Goal: Information Seeking & Learning: Learn about a topic

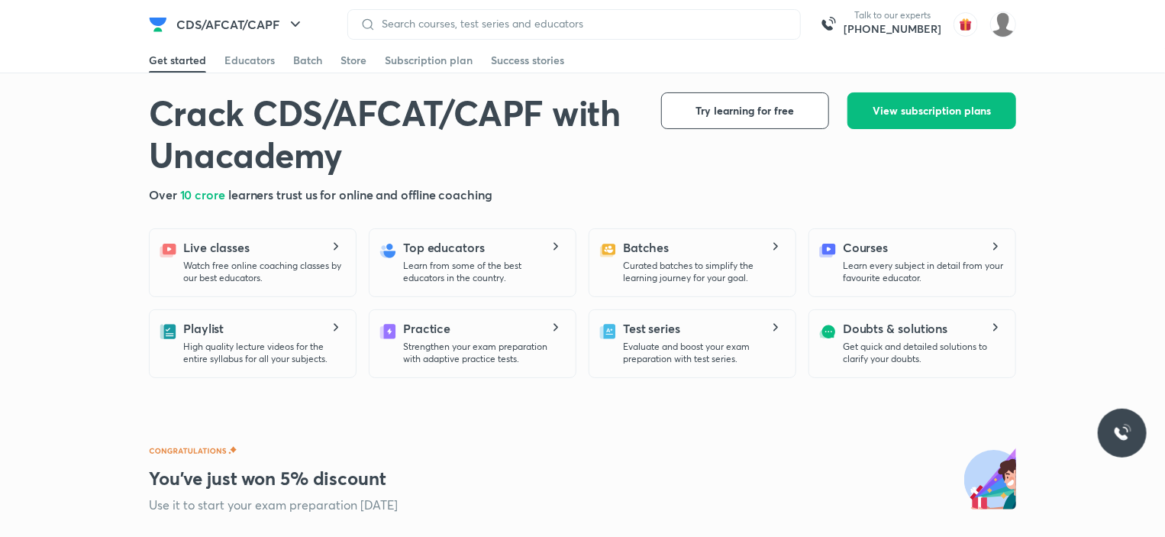
click at [422, 15] on div at bounding box center [574, 24] width 454 height 31
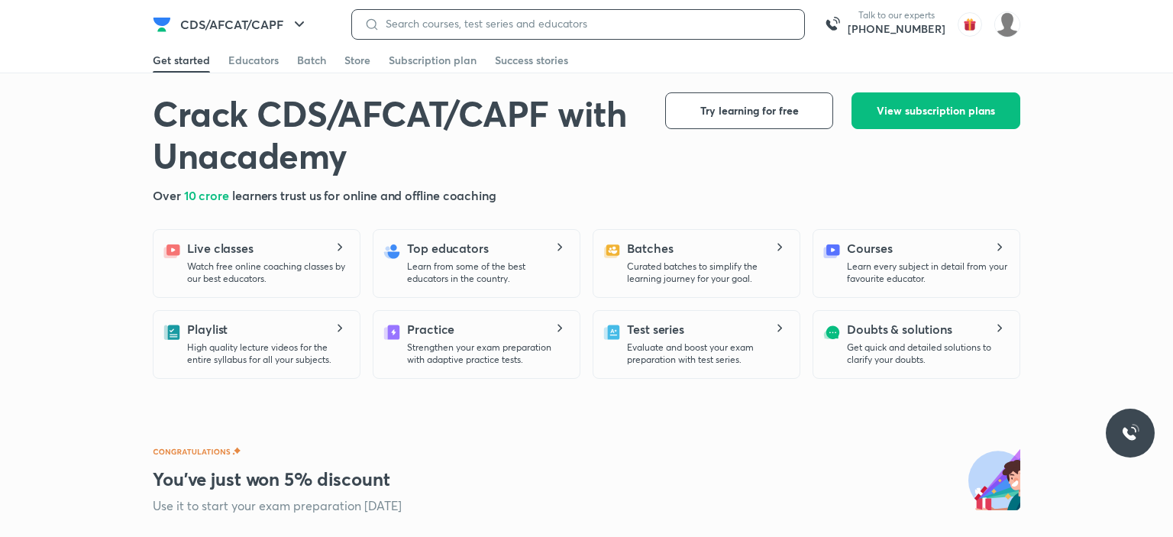
click at [422, 18] on input at bounding box center [586, 24] width 412 height 12
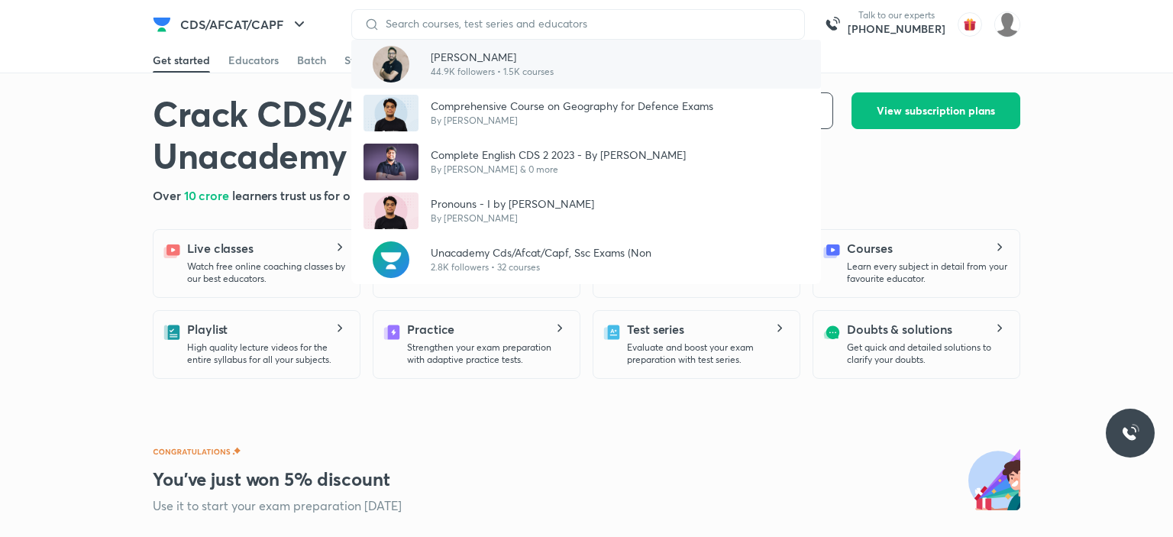
click at [415, 61] on div at bounding box center [391, 64] width 55 height 37
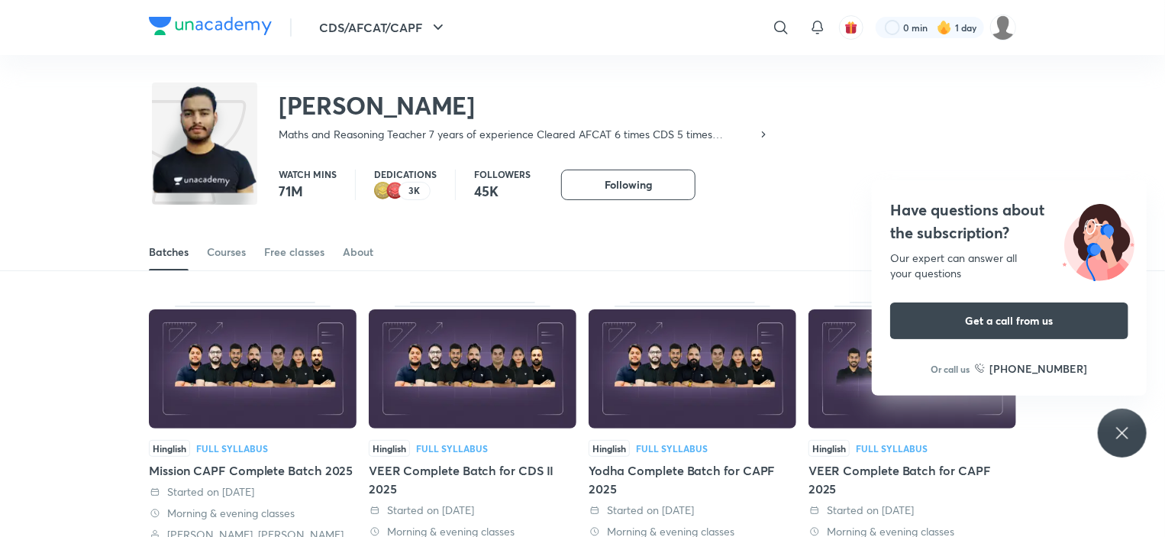
click at [1132, 180] on div "Have questions about the subscription? Our expert can answer all your questions…" at bounding box center [1009, 287] width 275 height 215
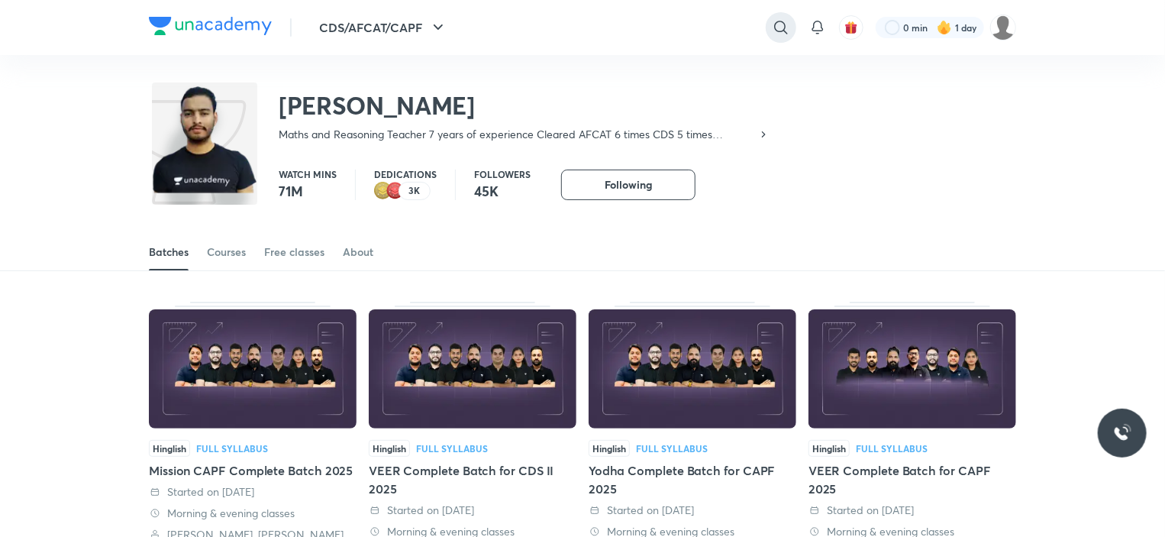
click at [781, 27] on icon at bounding box center [781, 27] width 18 height 18
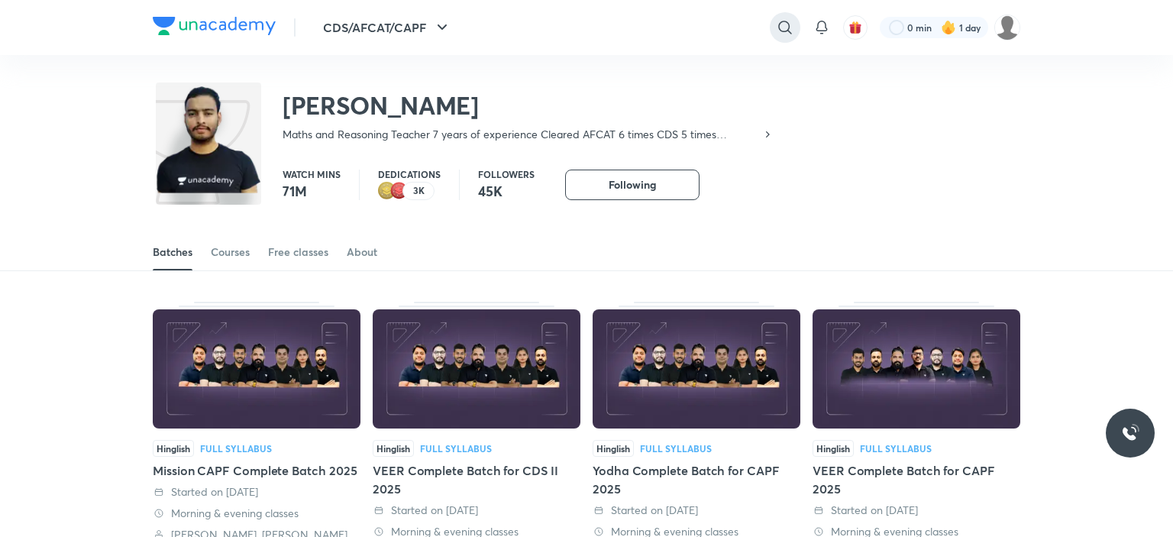
click at [781, 27] on div "​" at bounding box center [659, 27] width 281 height 37
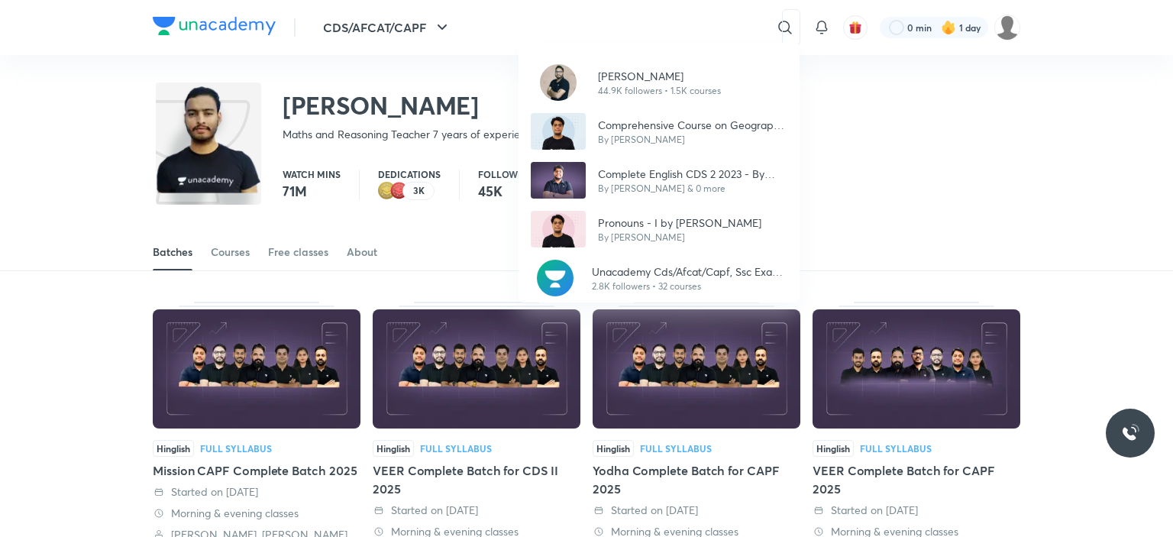
click at [314, 253] on div "[PERSON_NAME] 44.9K followers • 1.5K courses Comprehensive Course on Geography …" at bounding box center [586, 268] width 1173 height 537
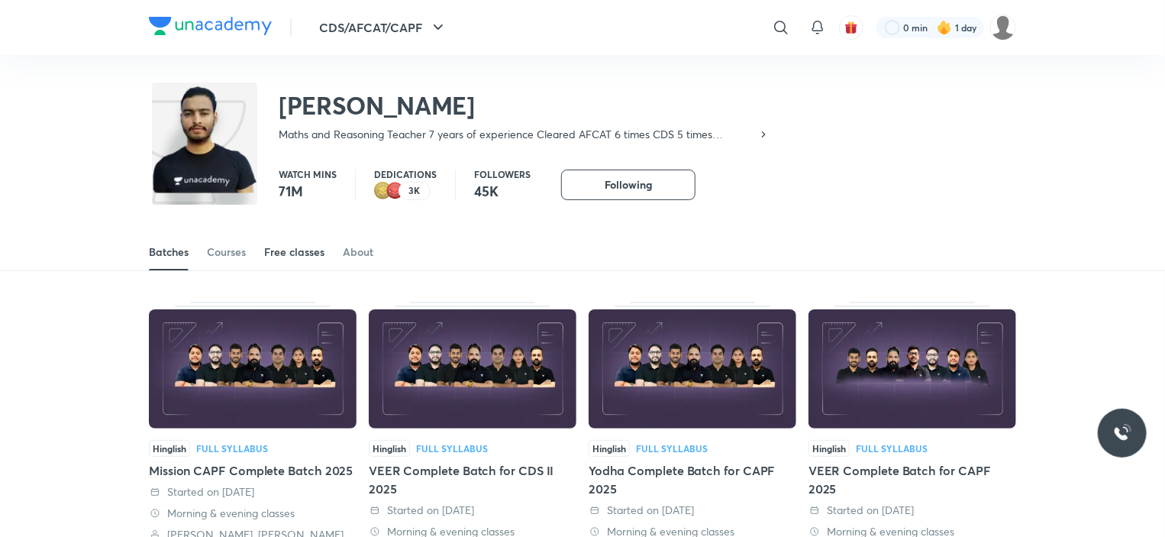
click at [302, 253] on div "Free classes" at bounding box center [294, 251] width 60 height 15
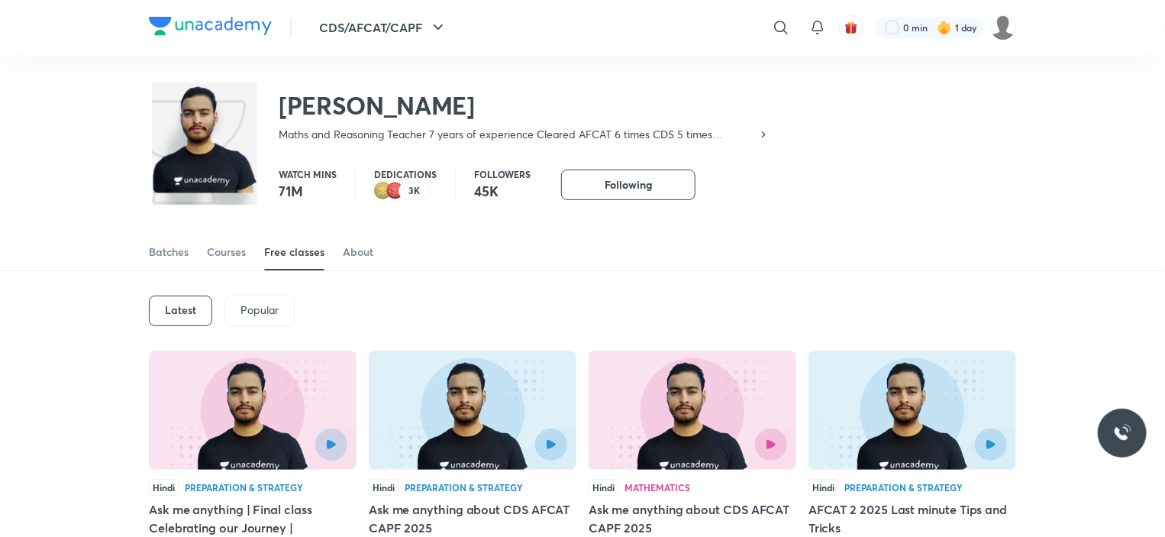
click at [611, 2] on div "CDS/AFCAT/CAPF ​ 0 min 1 day" at bounding box center [583, 27] width 868 height 55
click at [782, 27] on icon at bounding box center [781, 27] width 18 height 18
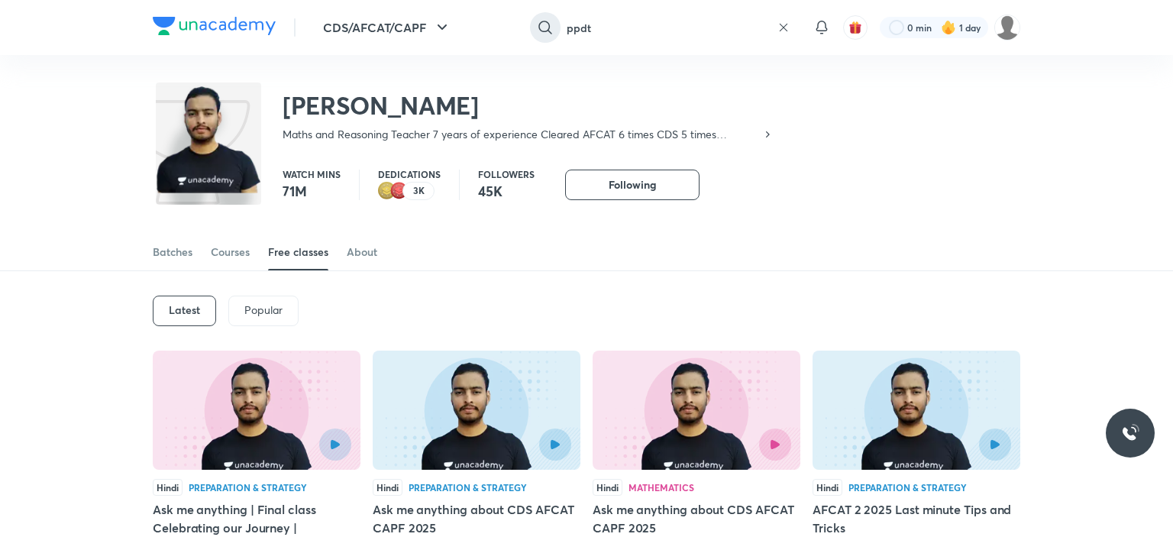
type input "ppdt"
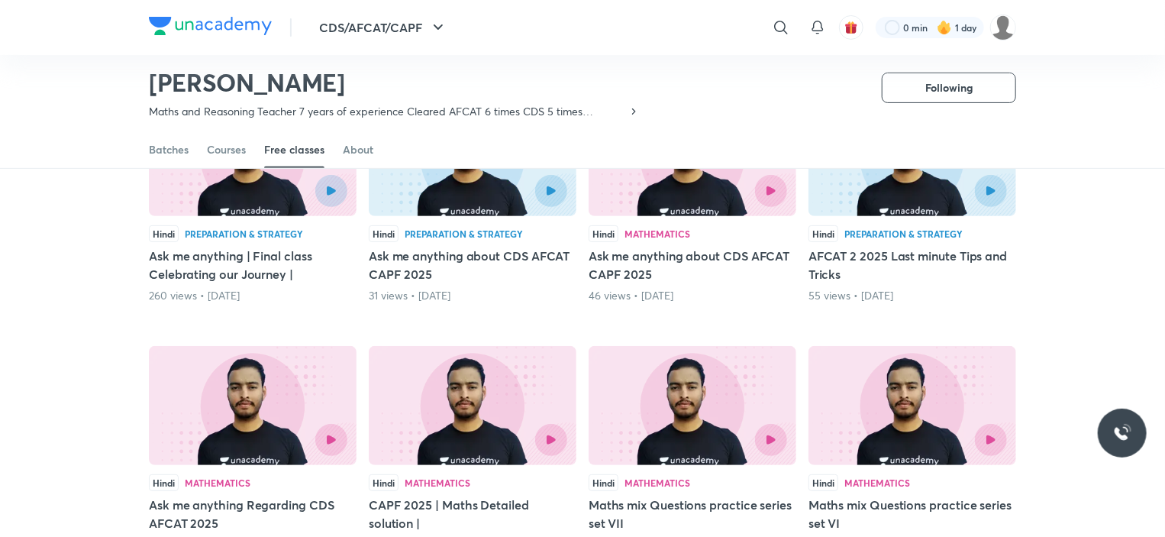
scroll to position [195, 0]
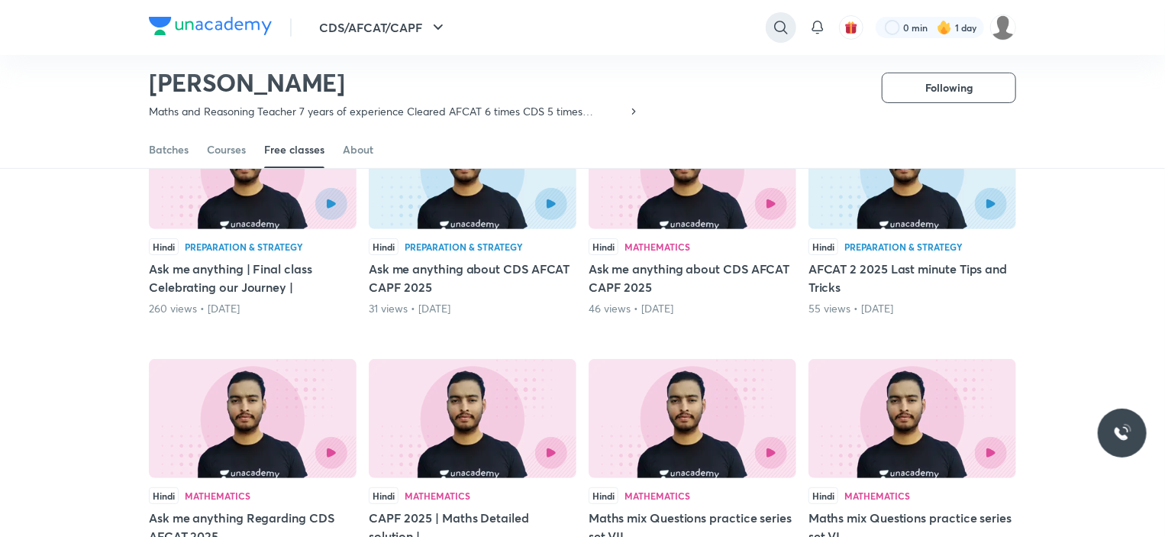
click at [776, 37] on div at bounding box center [781, 27] width 31 height 31
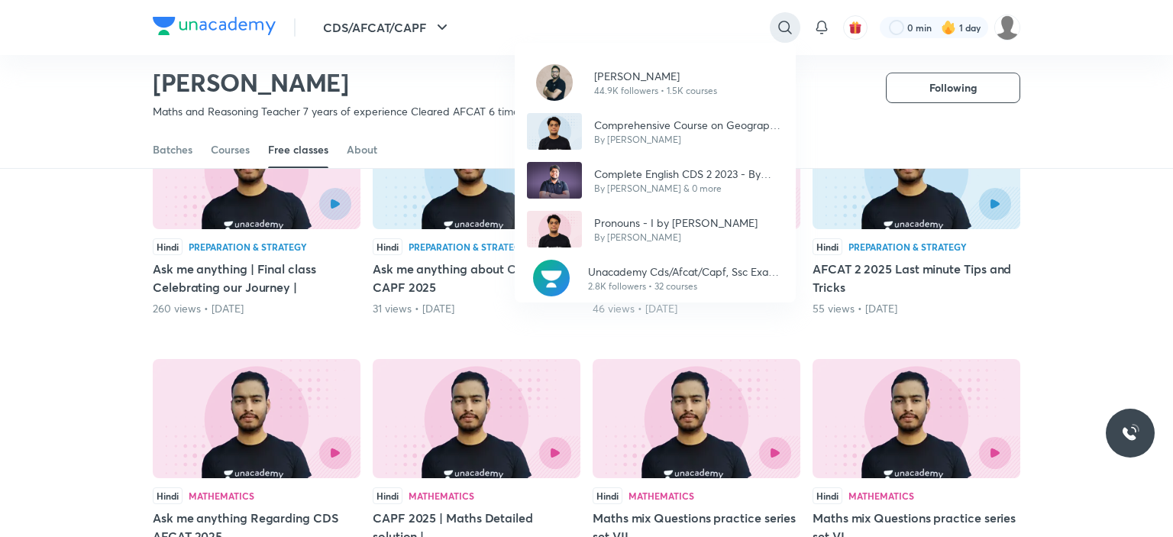
click at [776, 37] on div "[PERSON_NAME] 44.9K followers • 1.5K courses Comprehensive Course on Geography …" at bounding box center [586, 268] width 1173 height 537
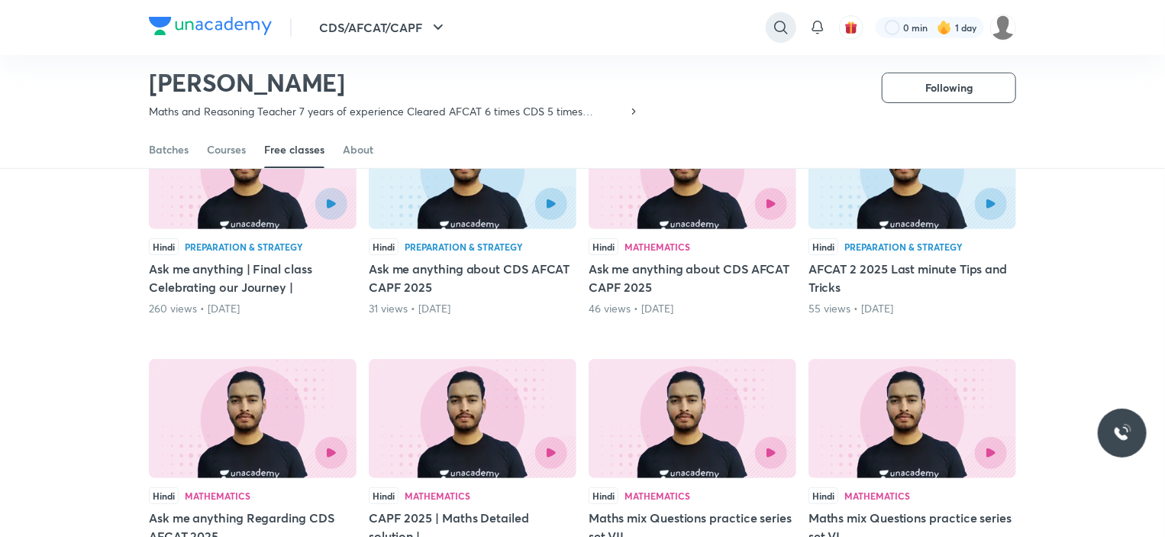
click at [776, 37] on div at bounding box center [781, 27] width 31 height 31
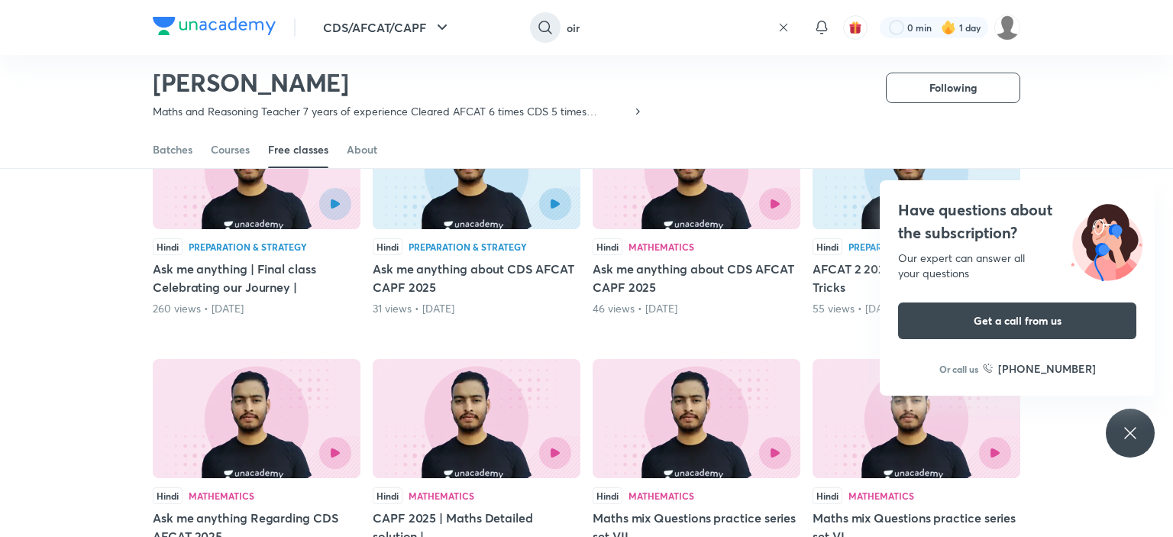
type input "oir"
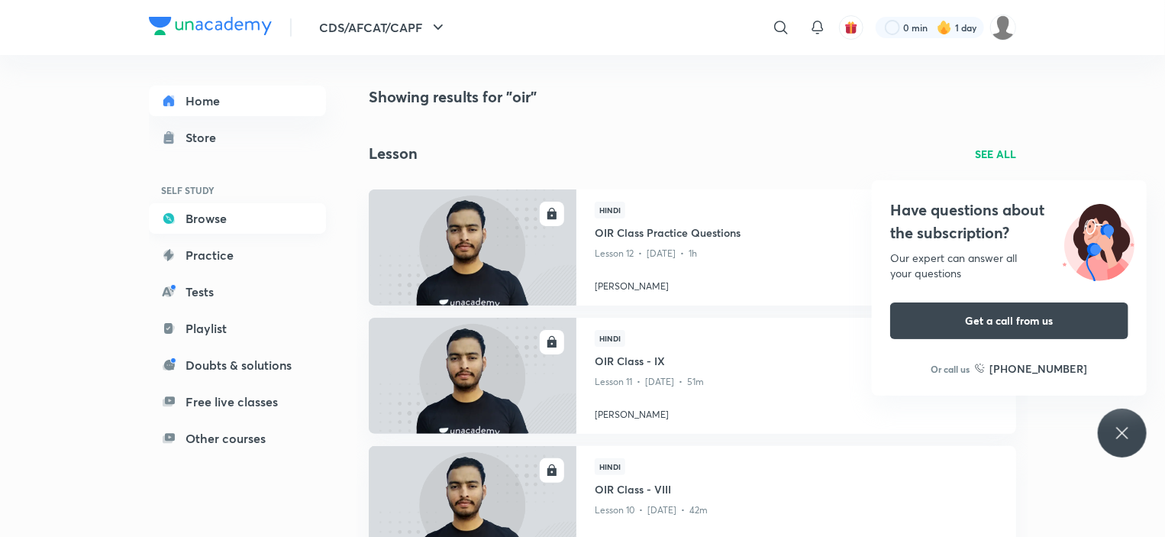
click at [207, 224] on link "Browse" at bounding box center [237, 218] width 177 height 31
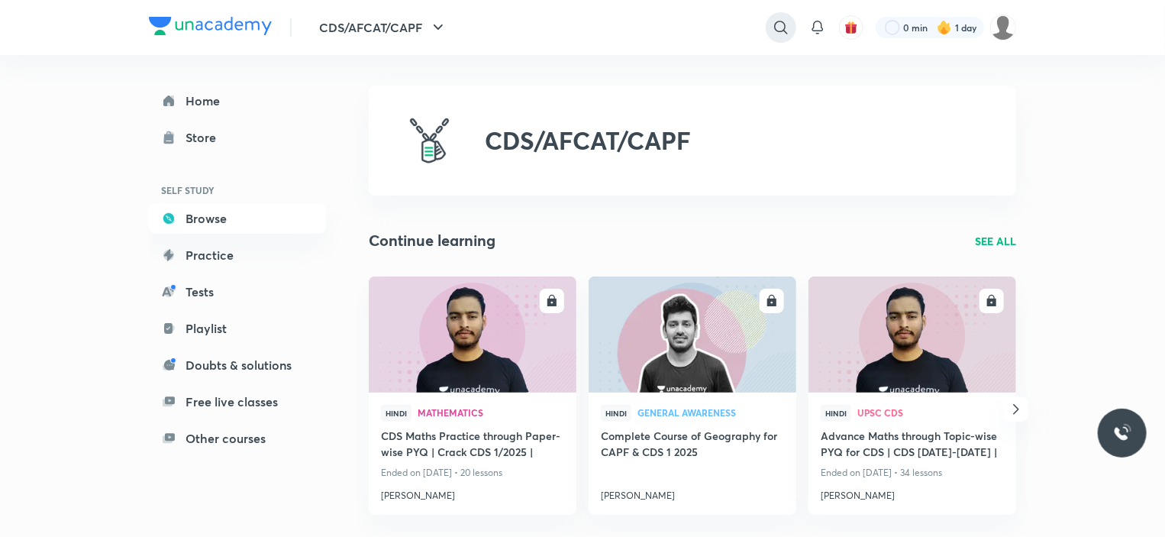
click at [778, 31] on icon at bounding box center [780, 27] width 13 height 13
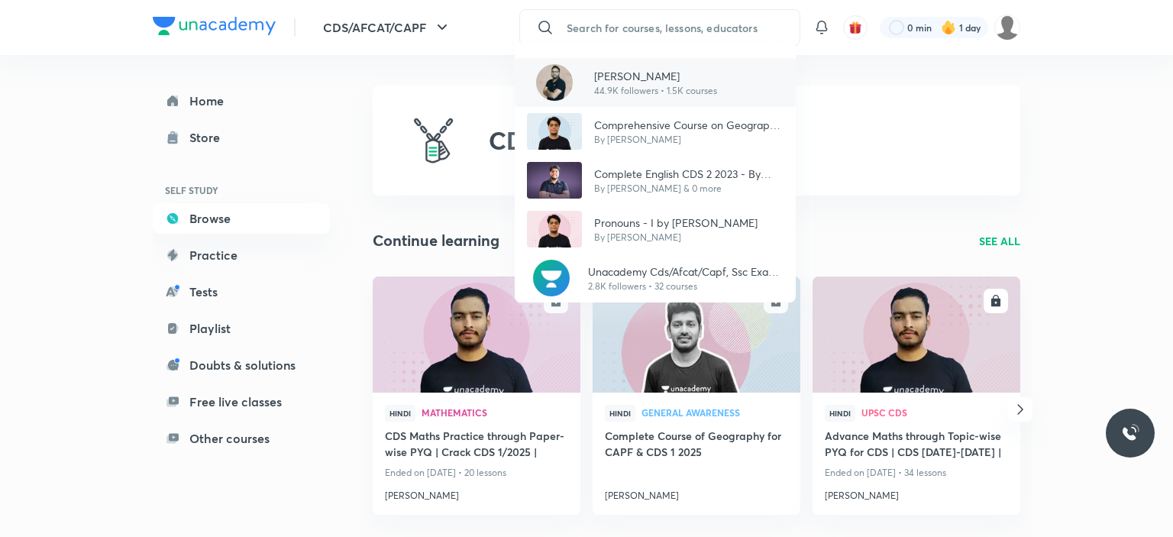
click at [684, 76] on p "[PERSON_NAME]" at bounding box center [655, 76] width 123 height 16
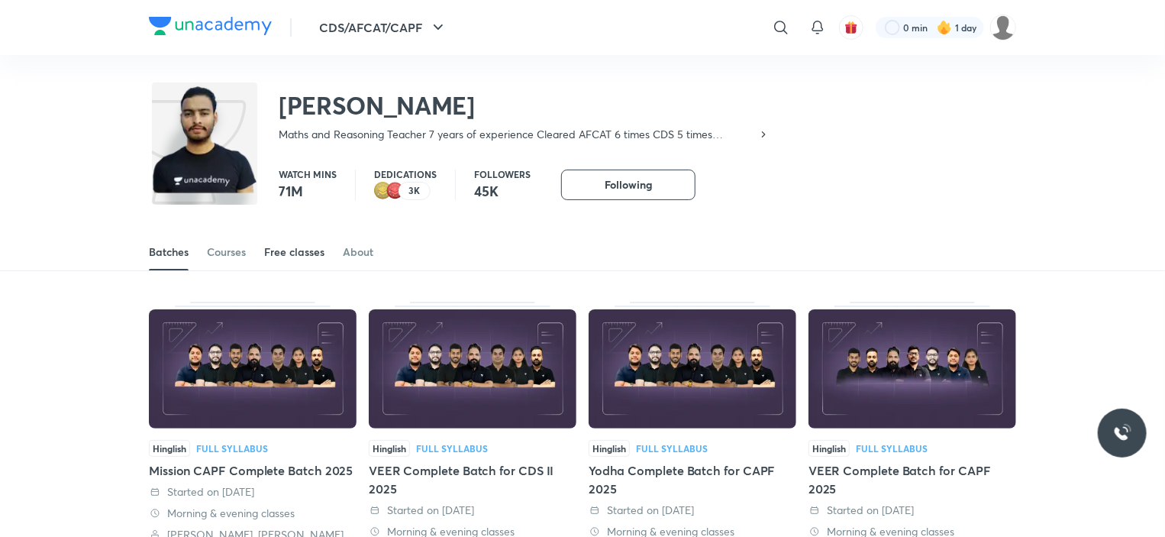
click at [315, 252] on div "Free classes" at bounding box center [294, 251] width 60 height 15
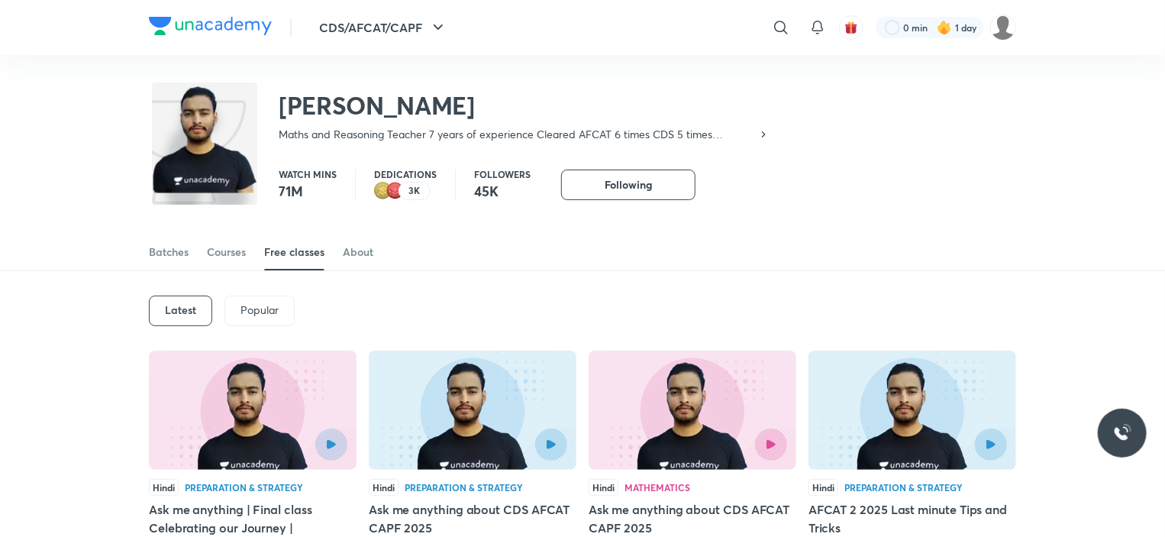
click at [260, 320] on div "Popular" at bounding box center [260, 311] width 70 height 31
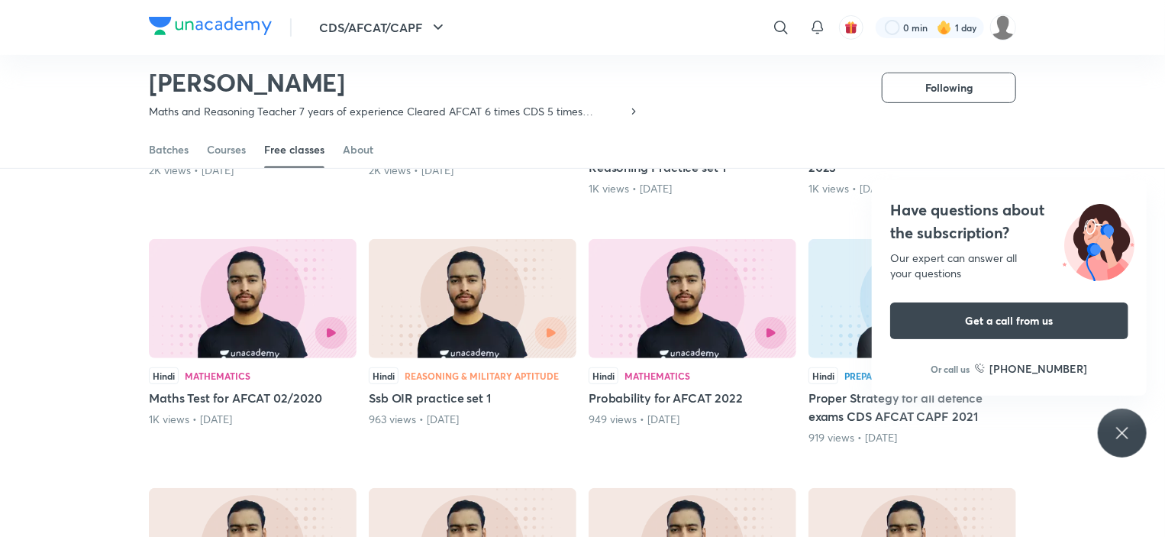
scroll to position [317, 0]
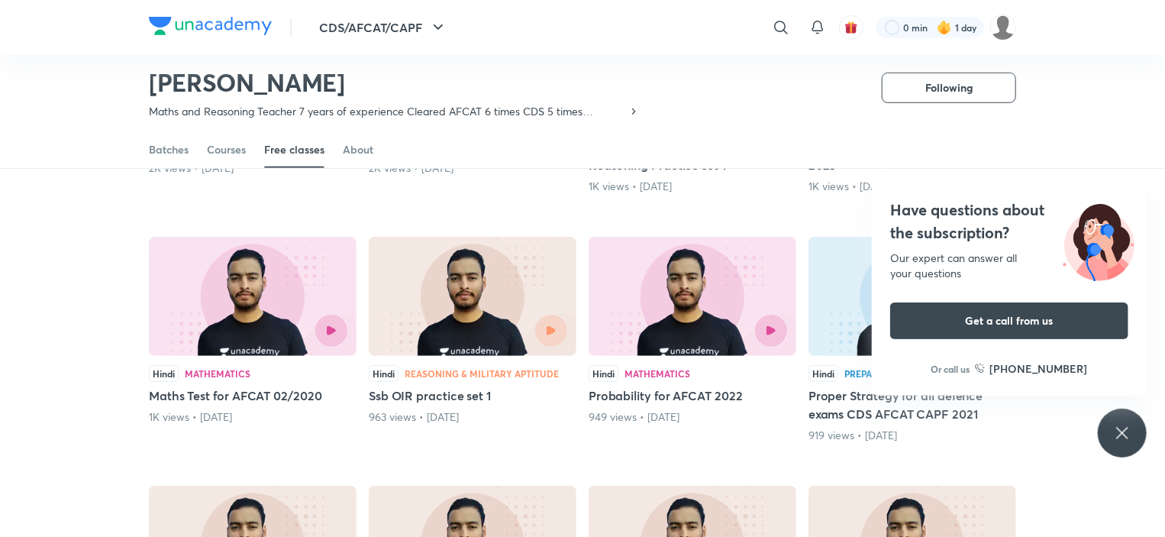
click at [1155, 182] on div "Latest Popular English Preparation & Strategy CDS 01 2022 Complete strategy 2K …" at bounding box center [582, 356] width 1165 height 897
click at [1117, 147] on div "Batches Courses Free classes About" at bounding box center [582, 133] width 1165 height 71
click at [1124, 438] on icon at bounding box center [1122, 433] width 18 height 18
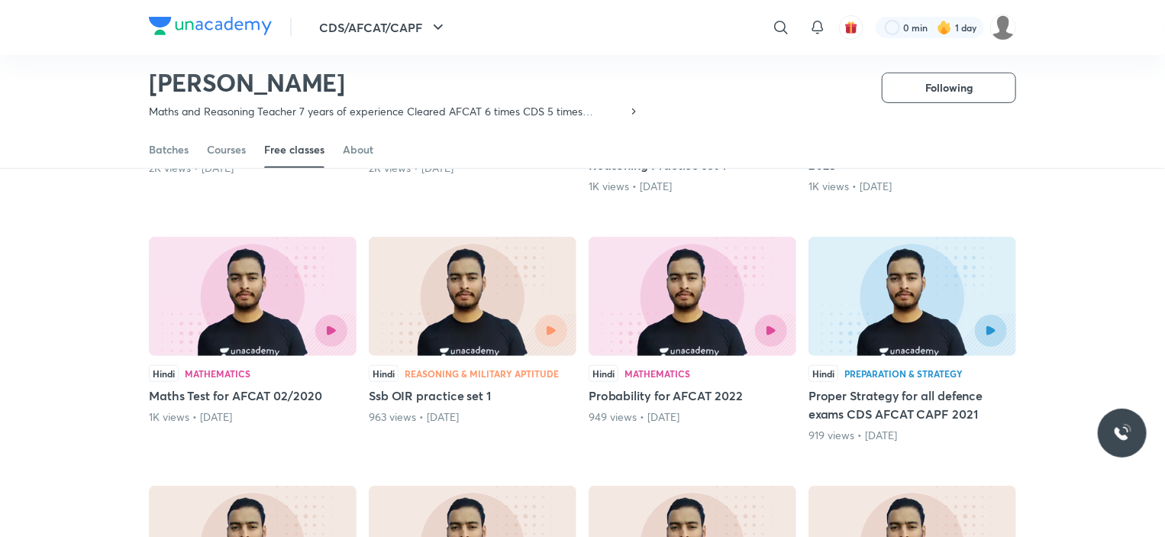
click at [431, 409] on div "963 views • [DATE]" at bounding box center [473, 416] width 208 height 15
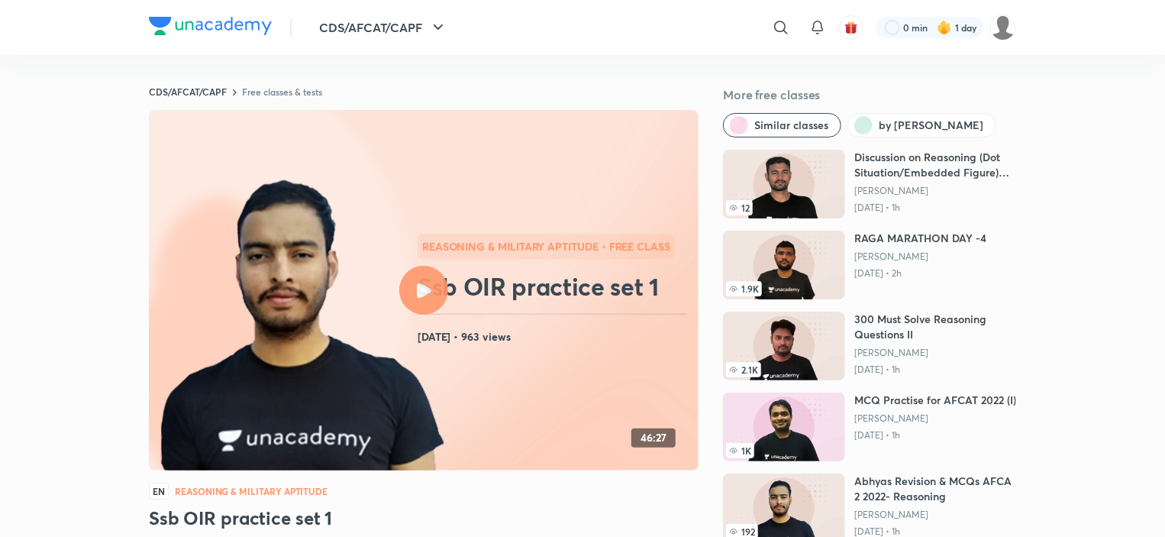
scroll to position [317, 0]
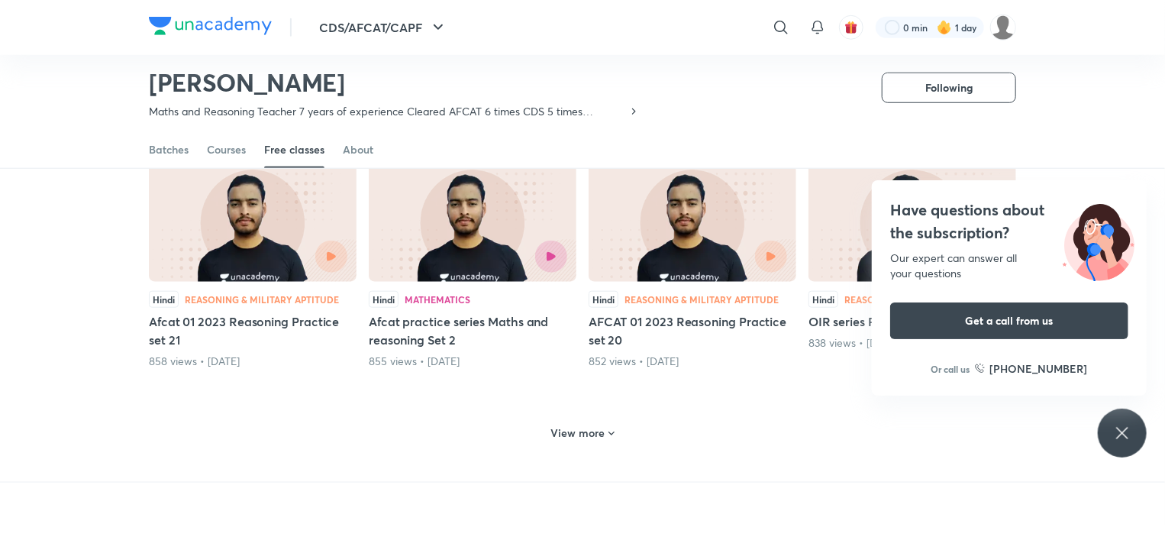
scroll to position [641, 0]
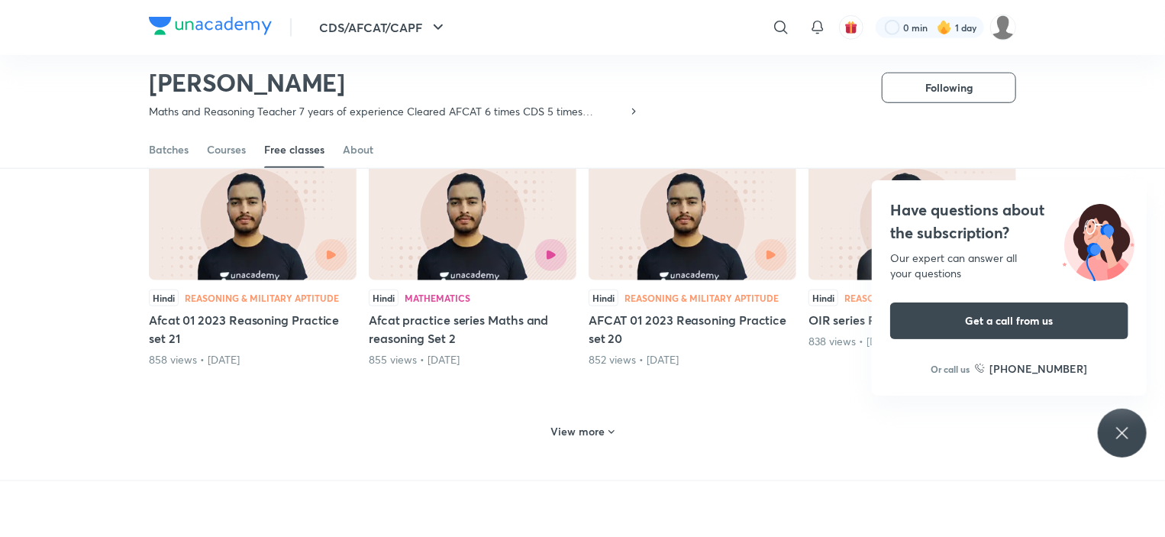
click at [1105, 439] on div "Have questions about the subscription? Our expert can answer all your questions…" at bounding box center [1122, 433] width 49 height 49
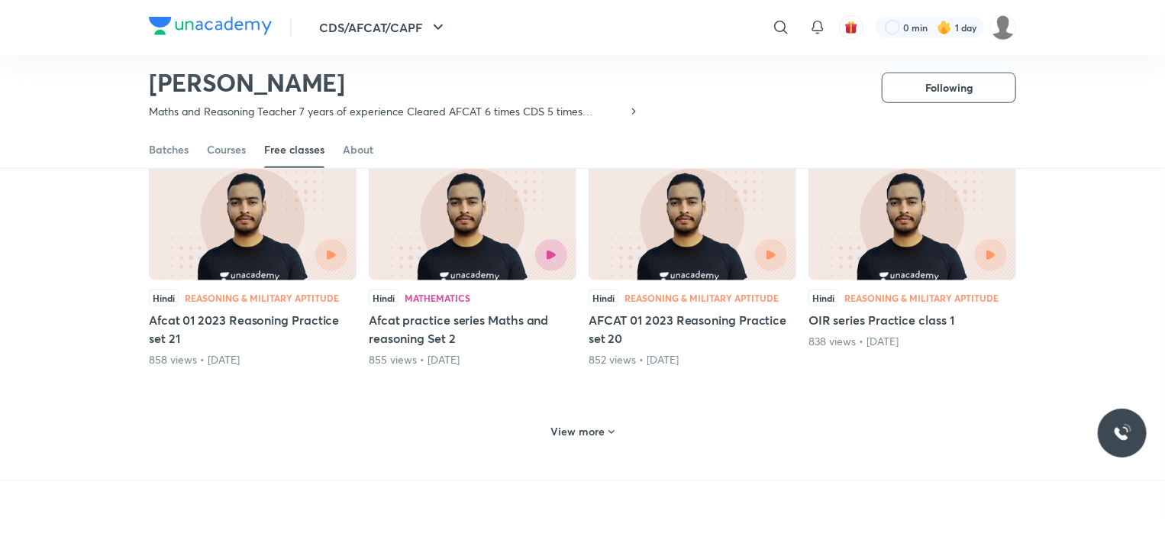
click at [599, 431] on h6 "View more" at bounding box center [578, 431] width 54 height 15
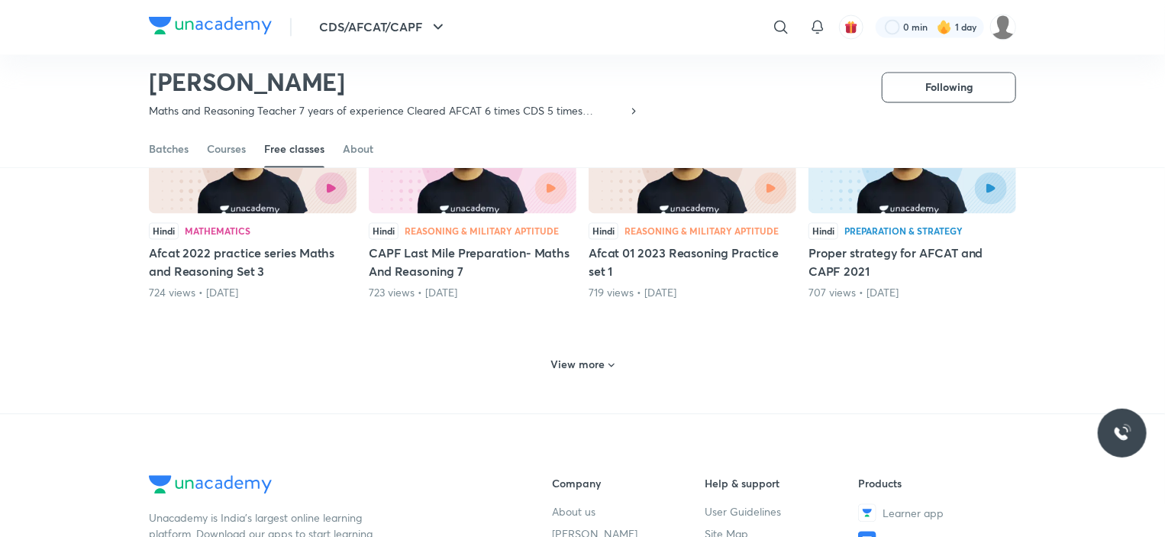
scroll to position [1442, 0]
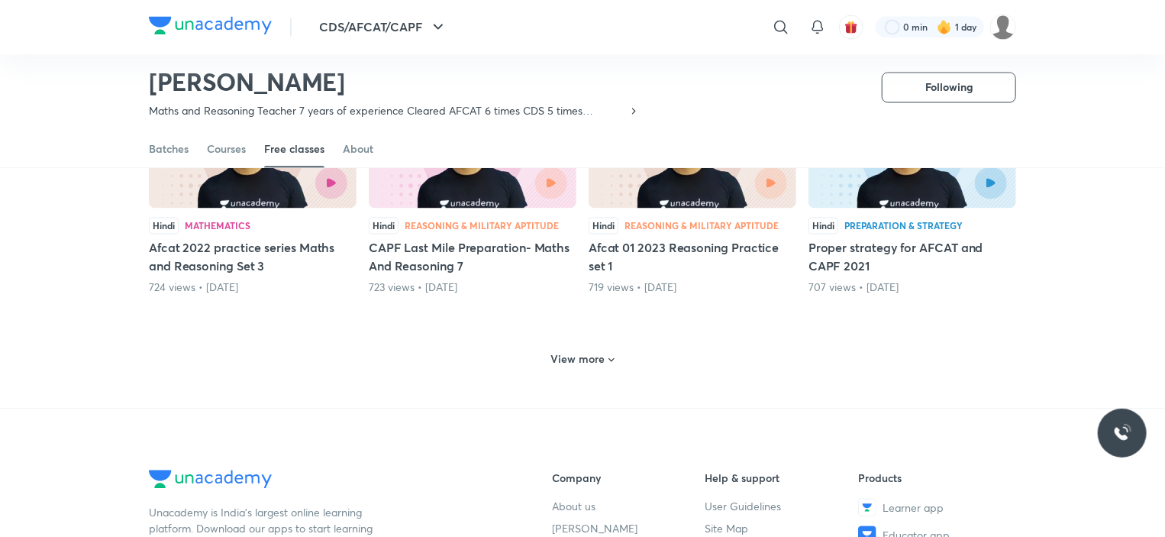
click at [580, 354] on h6 "View more" at bounding box center [578, 359] width 54 height 15
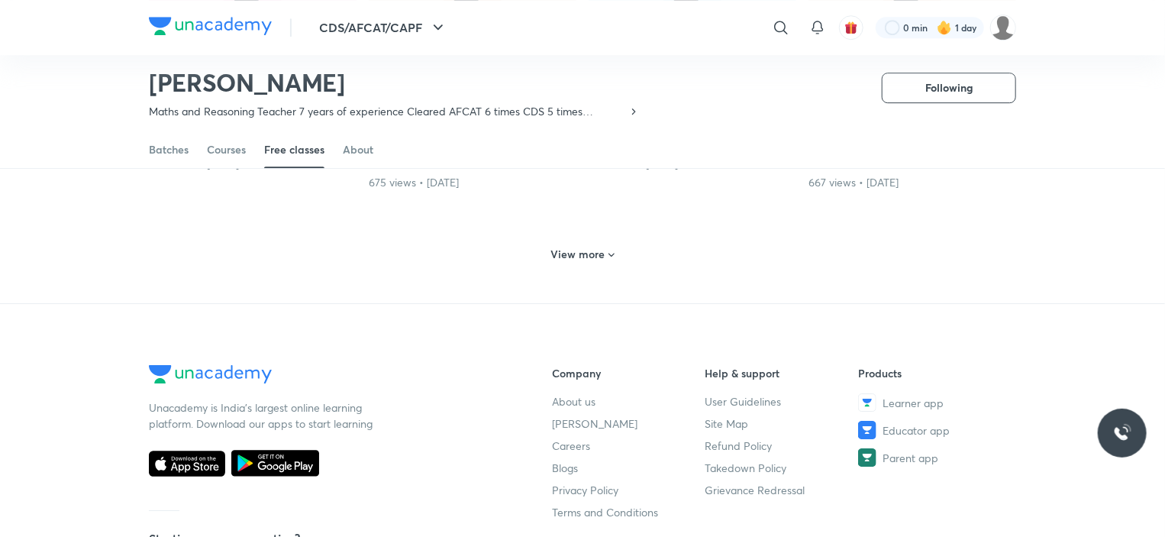
scroll to position [2319, 0]
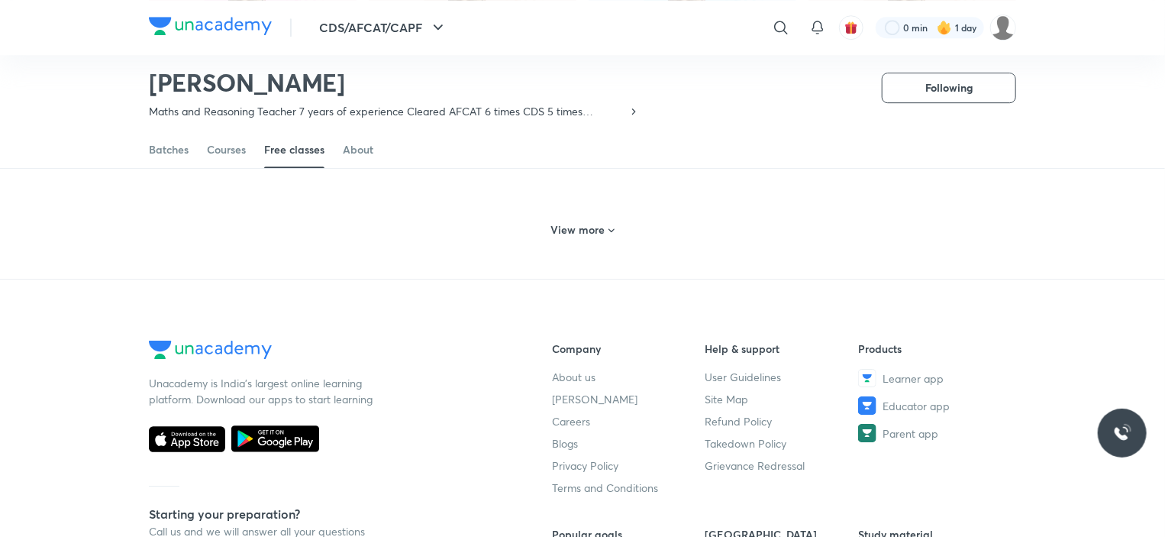
click at [602, 227] on h6 "View more" at bounding box center [578, 229] width 54 height 15
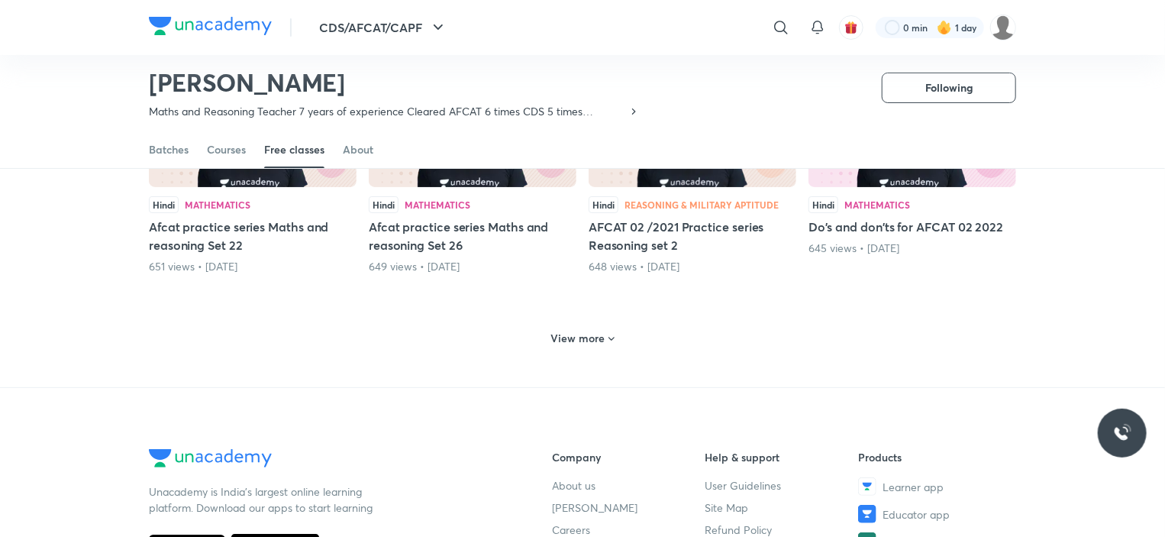
scroll to position [2975, 0]
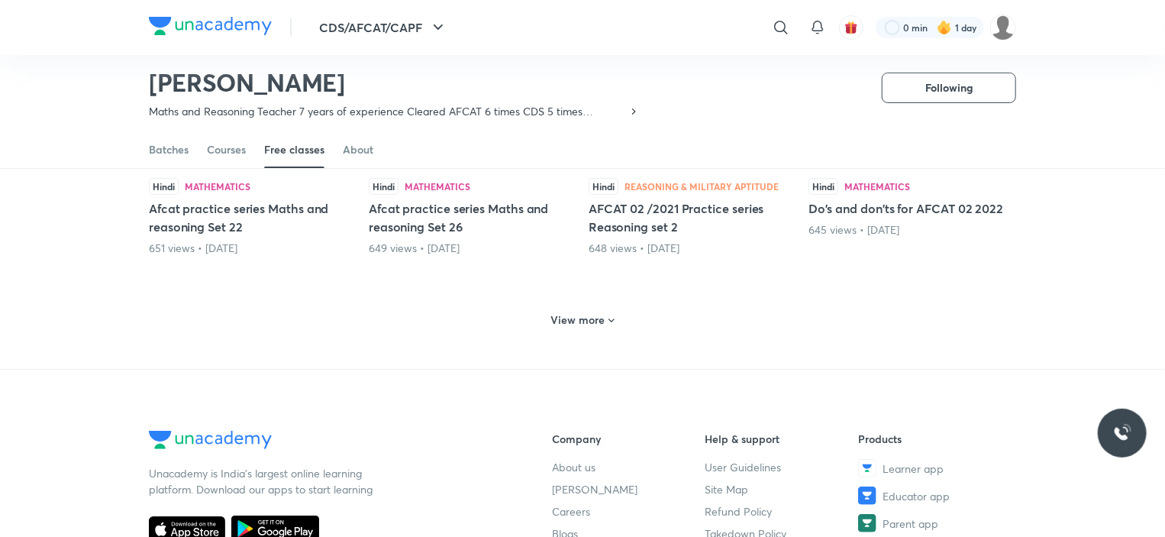
click at [590, 320] on h6 "View more" at bounding box center [578, 319] width 54 height 15
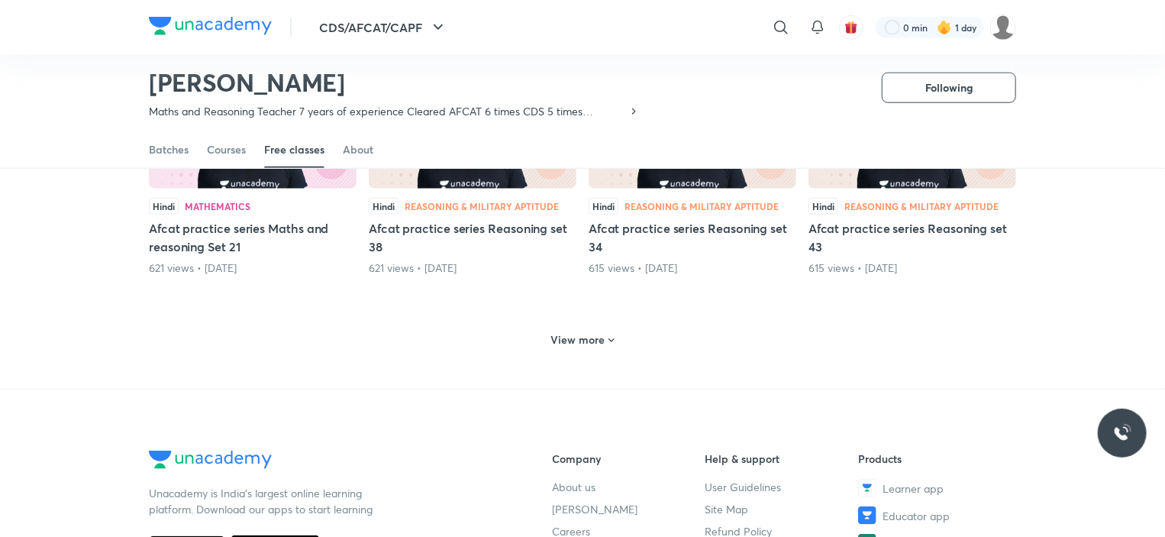
scroll to position [3713, 0]
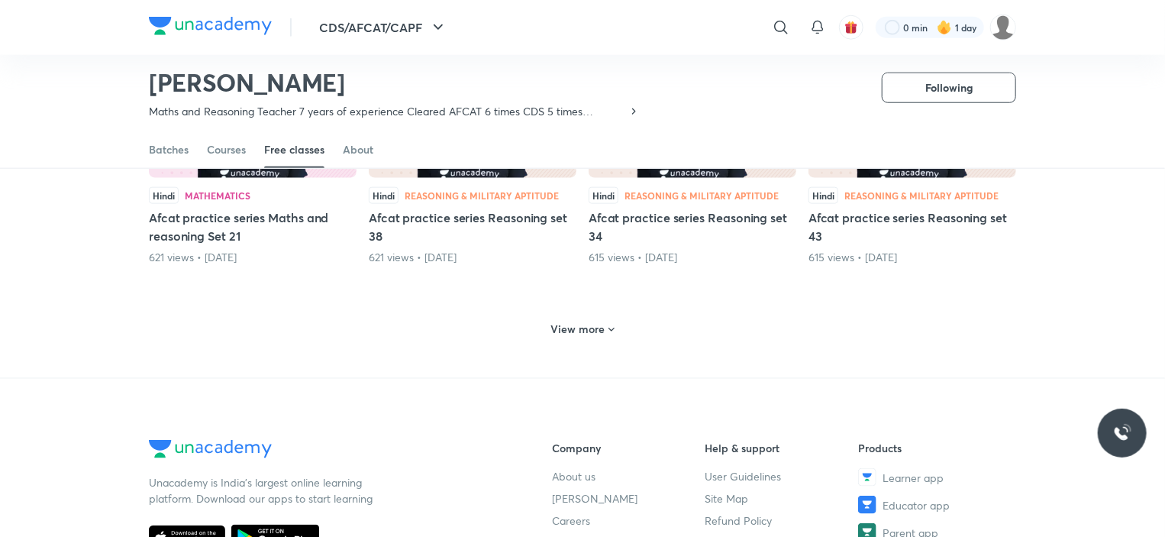
click at [593, 328] on h6 "View more" at bounding box center [578, 329] width 54 height 15
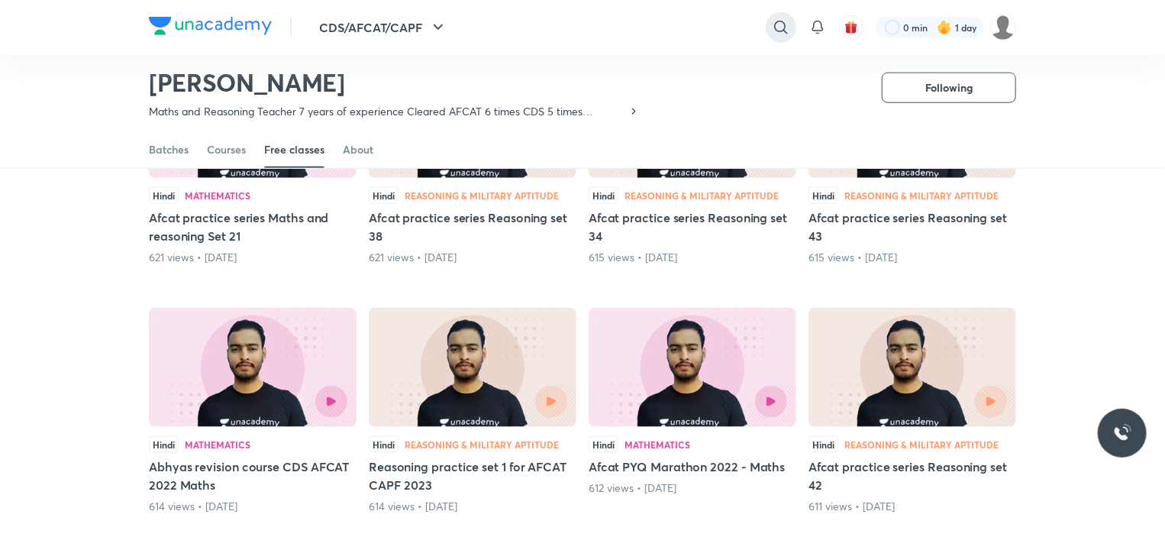
click at [781, 36] on icon at bounding box center [781, 27] width 18 height 18
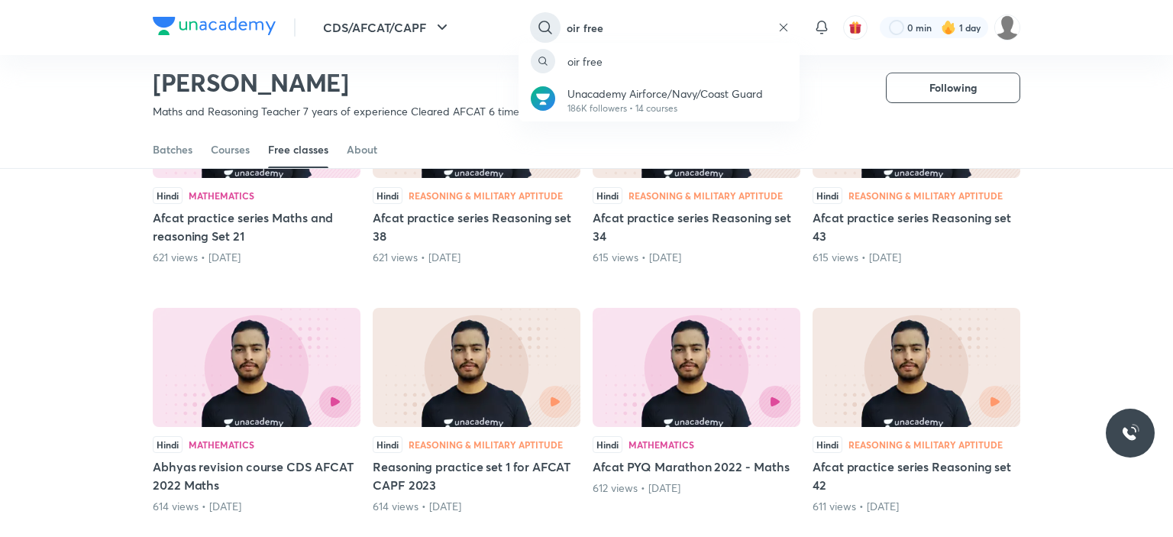
type input "oir free"
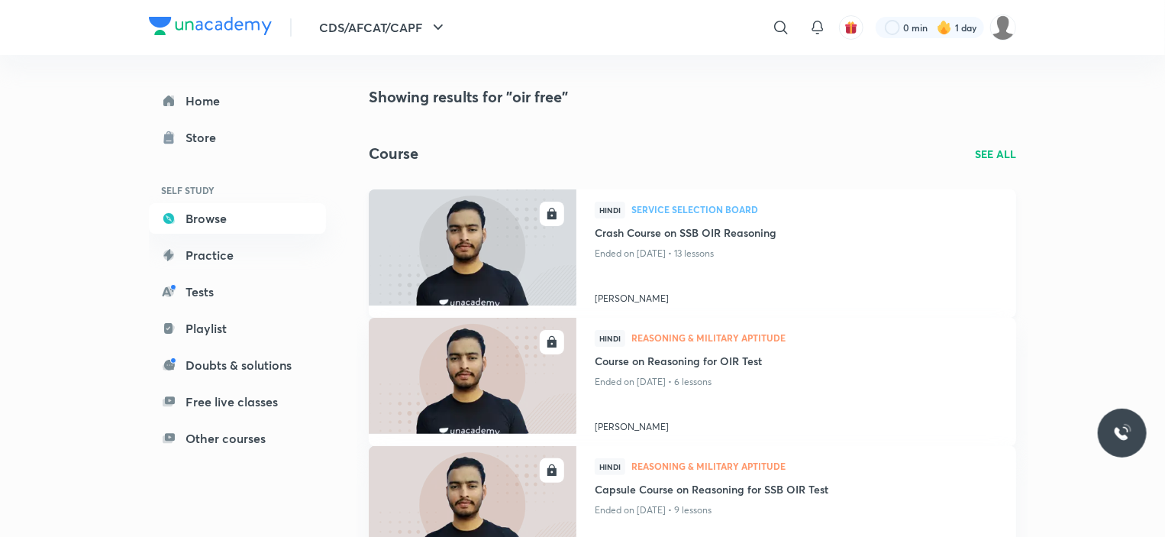
click at [489, 240] on img at bounding box center [473, 247] width 212 height 118
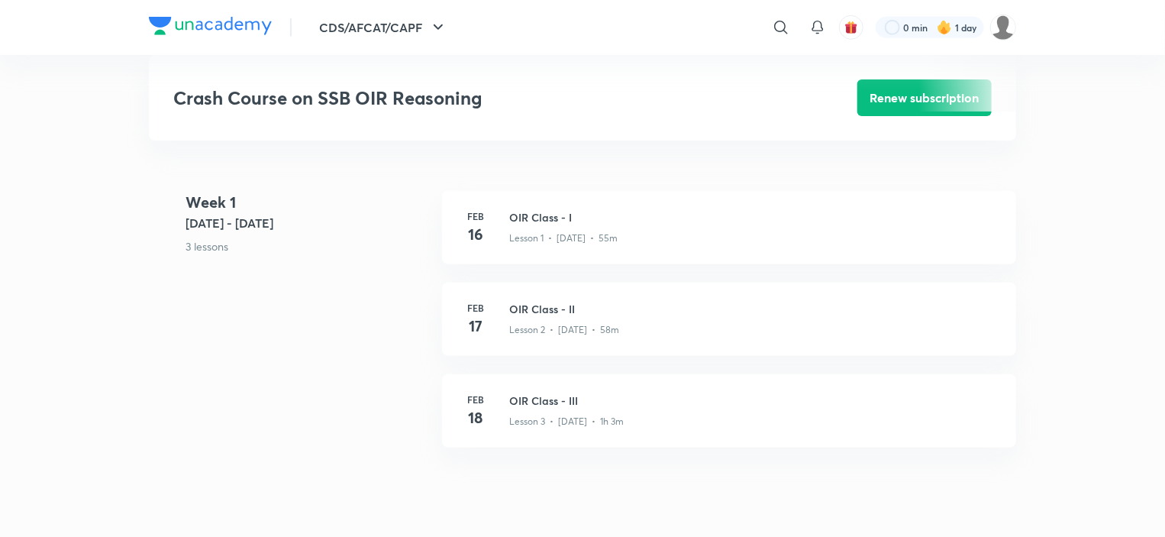
scroll to position [611, 0]
